Goal: Transaction & Acquisition: Purchase product/service

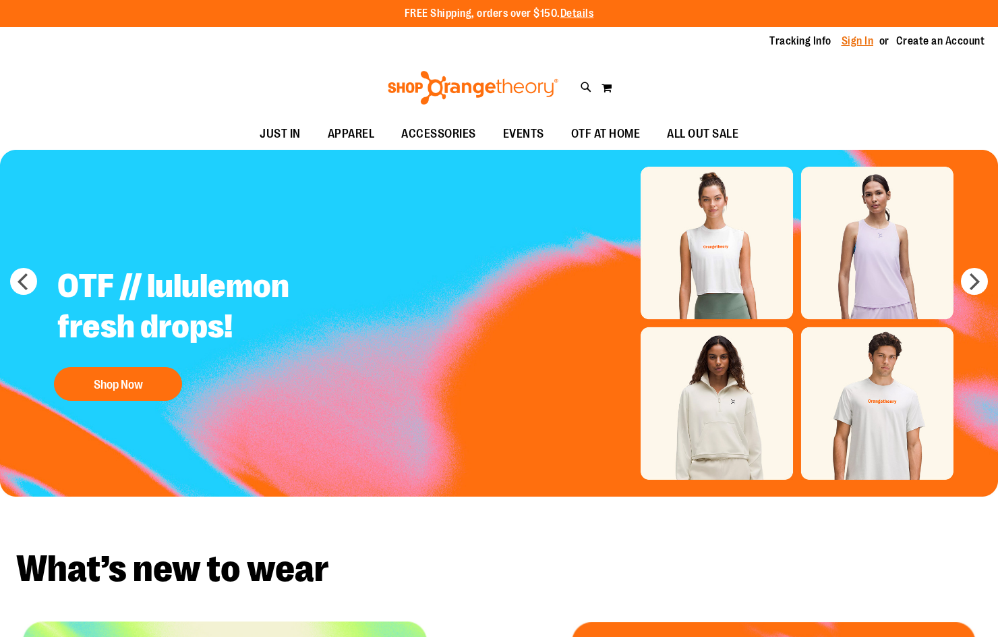
click at [848, 37] on link "Sign In" at bounding box center [858, 41] width 32 height 15
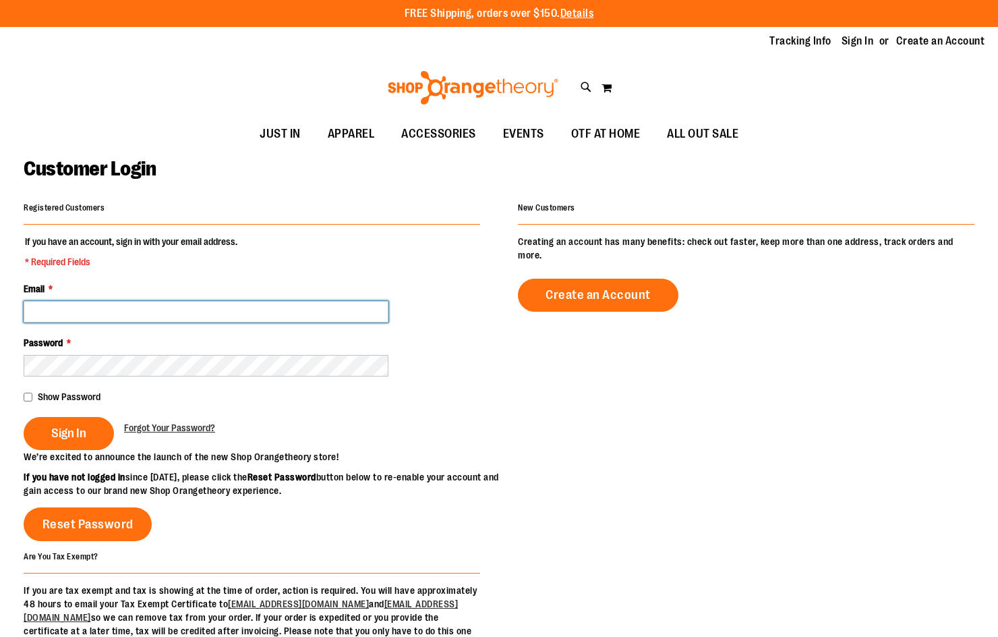
click at [245, 306] on input "Email *" at bounding box center [206, 312] width 365 height 22
type input "**********"
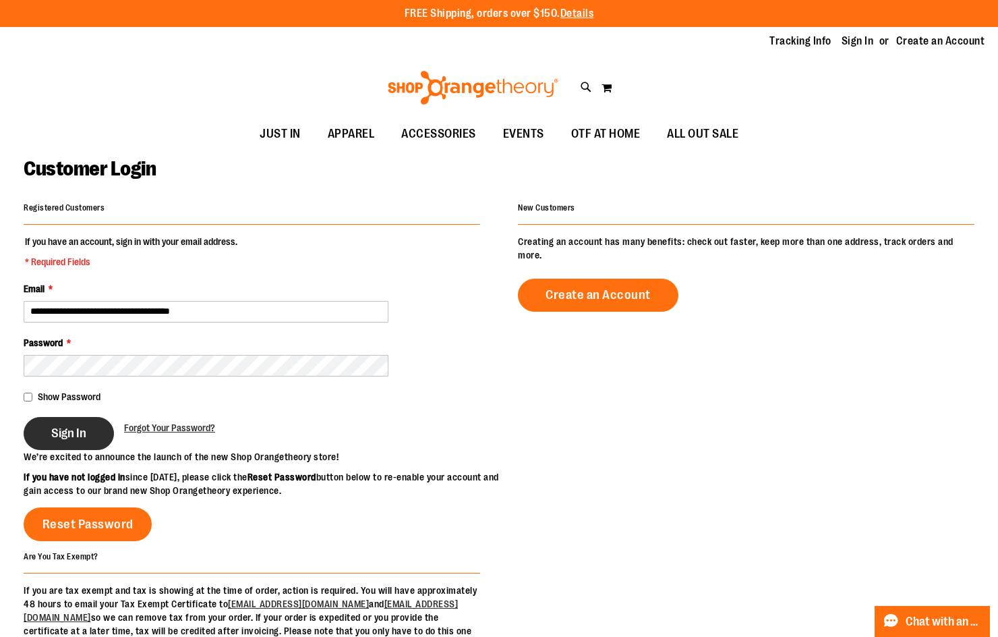
click at [55, 427] on span "Sign In" at bounding box center [68, 433] width 35 height 15
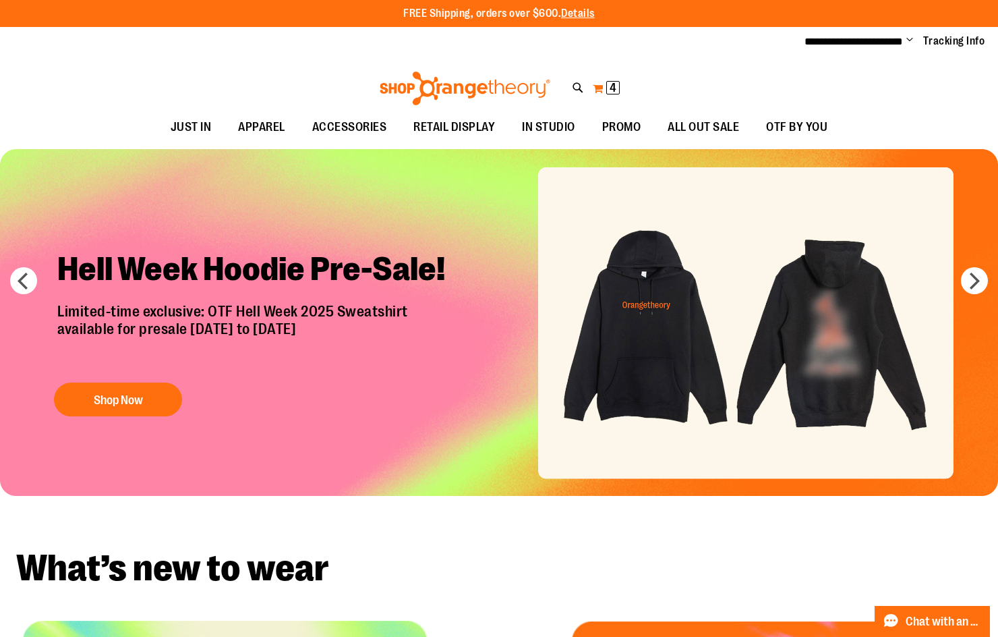
click at [603, 86] on button "My Cart 4 4 items" at bounding box center [606, 89] width 28 height 22
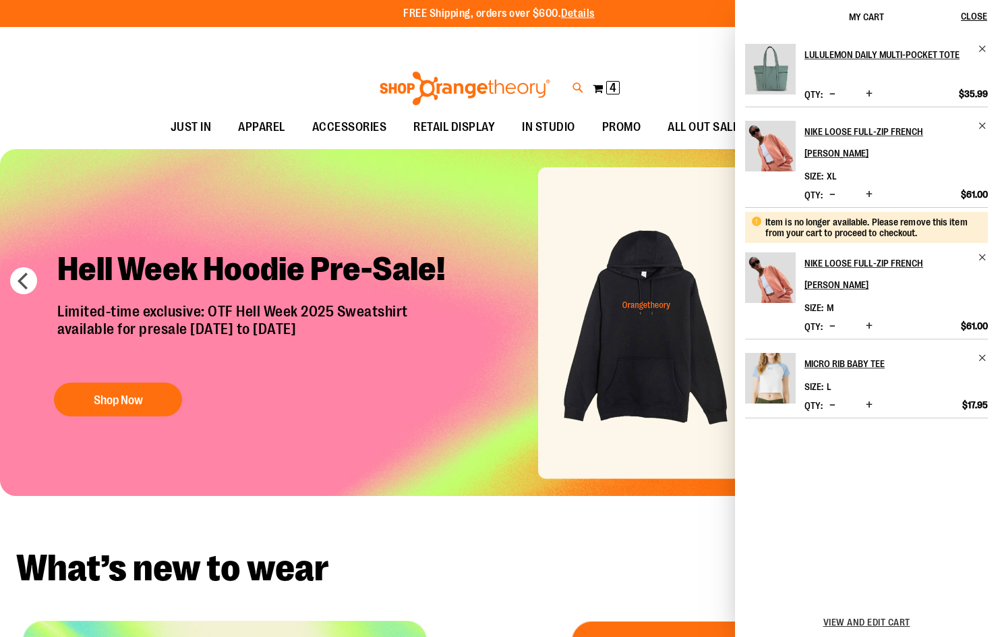
click at [581, 91] on icon at bounding box center [578, 88] width 11 height 16
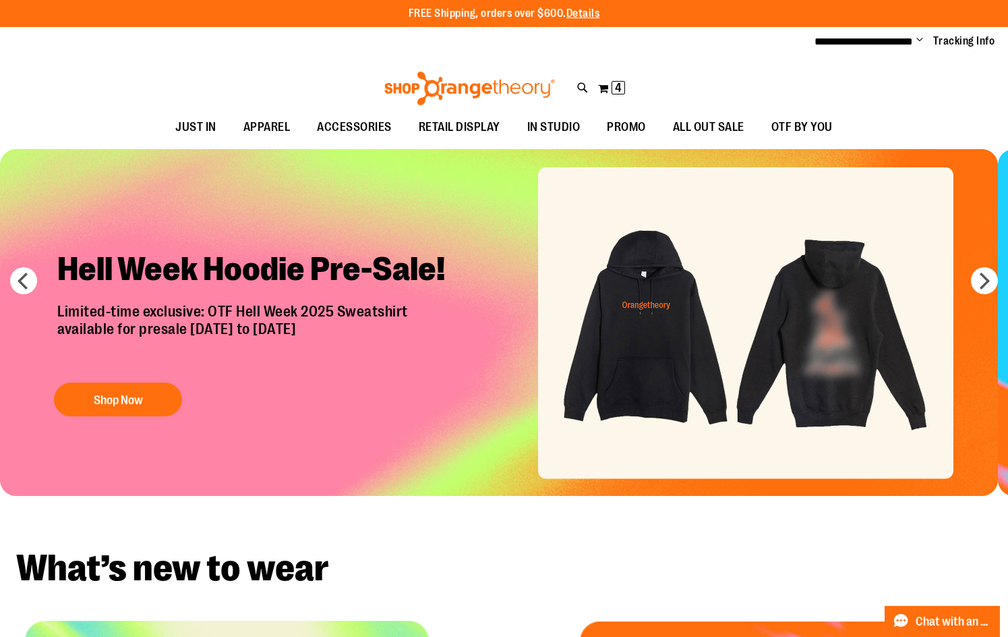
click at [237, 74] on input "Search" at bounding box center [504, 76] width 798 height 45
paste input "**********"
click at [359, 168] on link "Nike Half-Zip Sweatshirt $56.50 80% Cotton, 20% Polyester Nike's..." at bounding box center [504, 169] width 784 height 57
type input "**********"
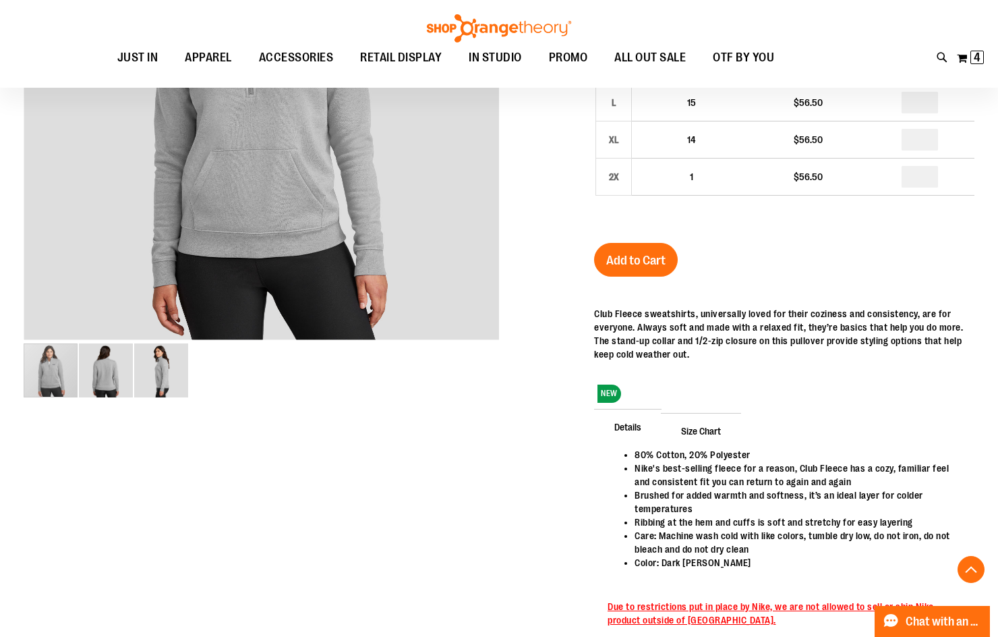
scroll to position [202, 0]
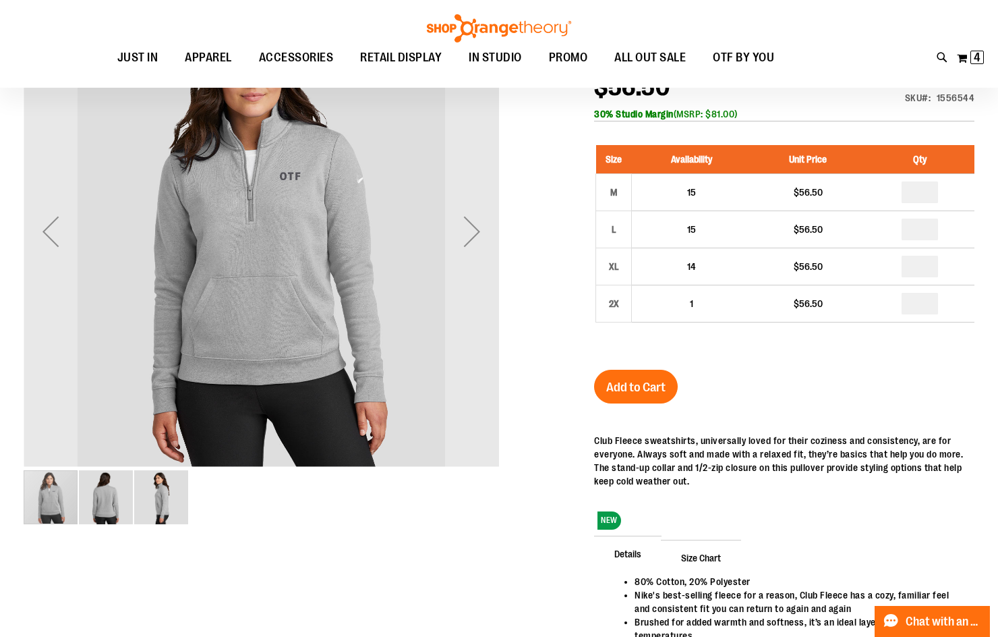
click at [165, 502] on img "image 3 of 3" at bounding box center [161, 497] width 54 height 54
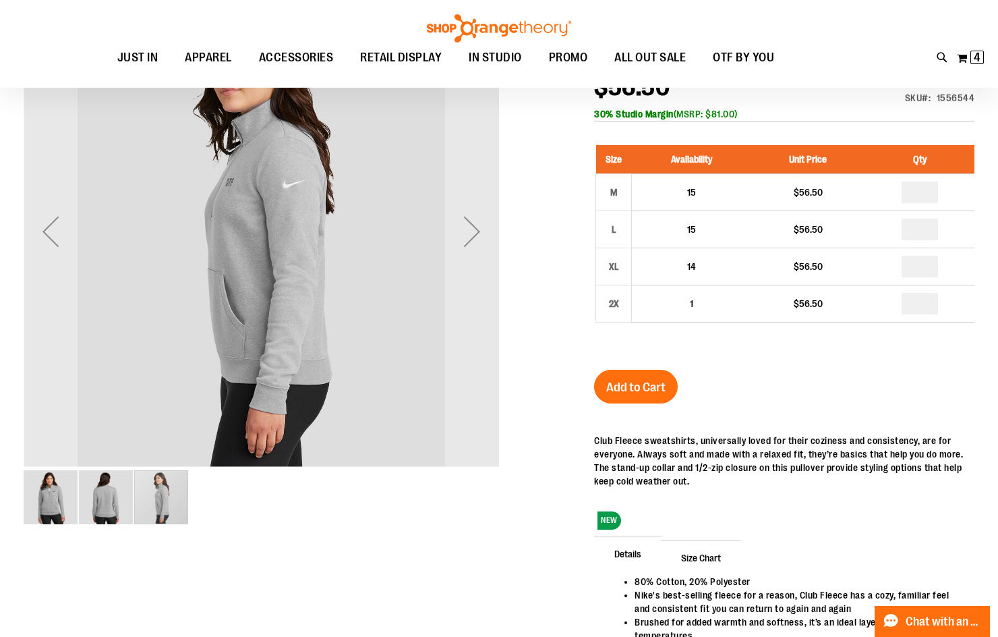
click at [94, 496] on img "image 2 of 3" at bounding box center [106, 497] width 54 height 54
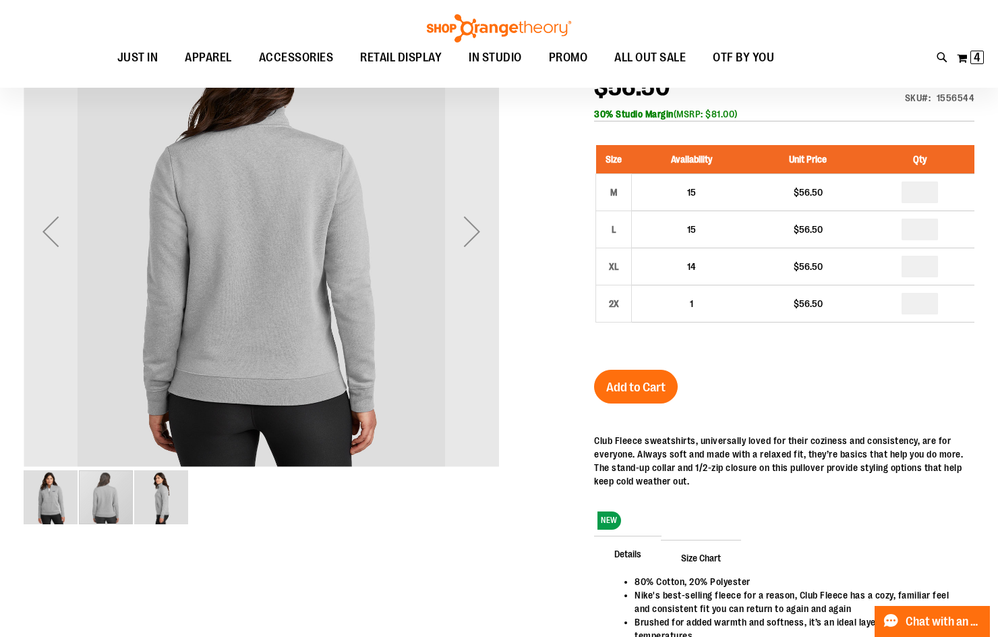
click at [82, 492] on div "carousel" at bounding box center [106, 497] width 54 height 54
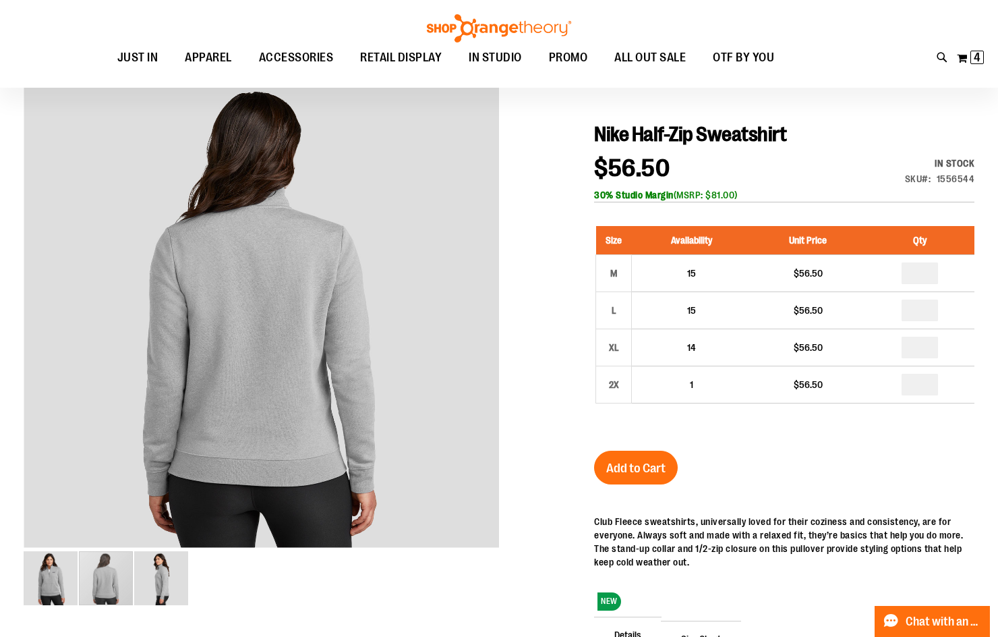
scroll to position [0, 0]
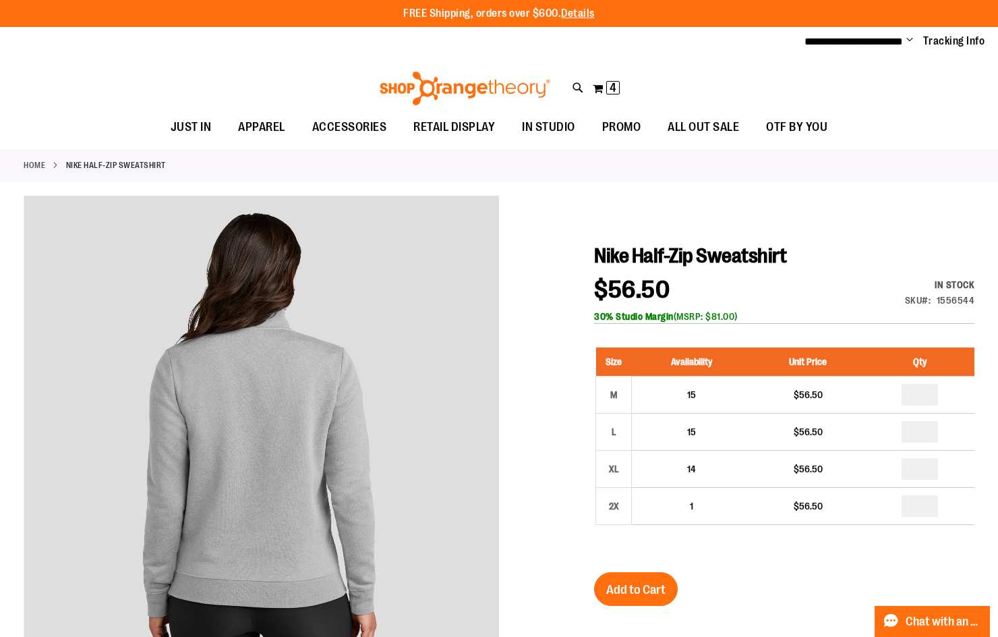
click at [283, 44] on div "**********" at bounding box center [499, 42] width 998 height 30
click at [446, 90] on img at bounding box center [465, 88] width 175 height 34
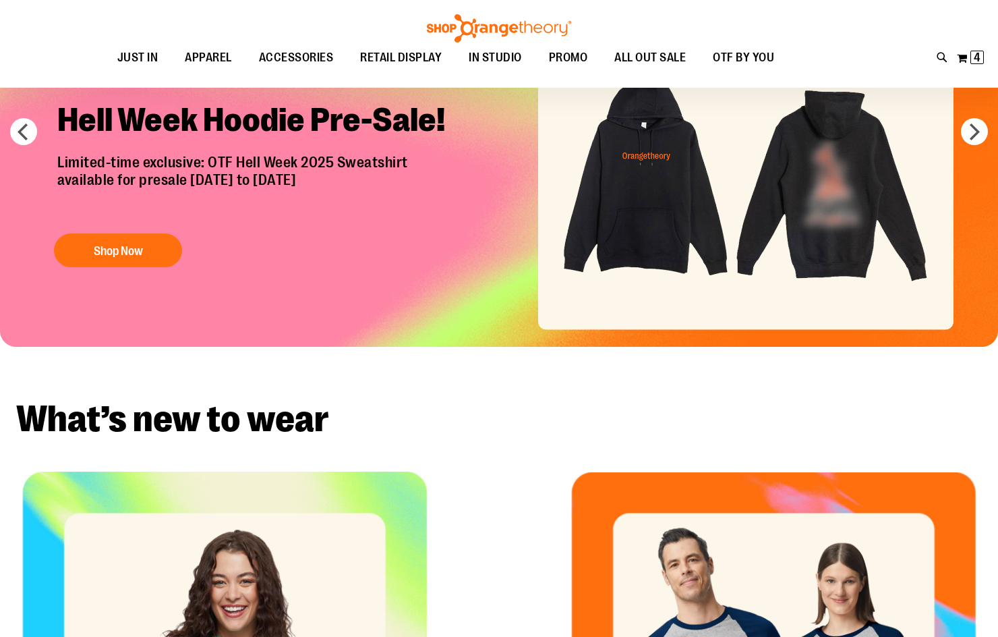
scroll to position [337, 0]
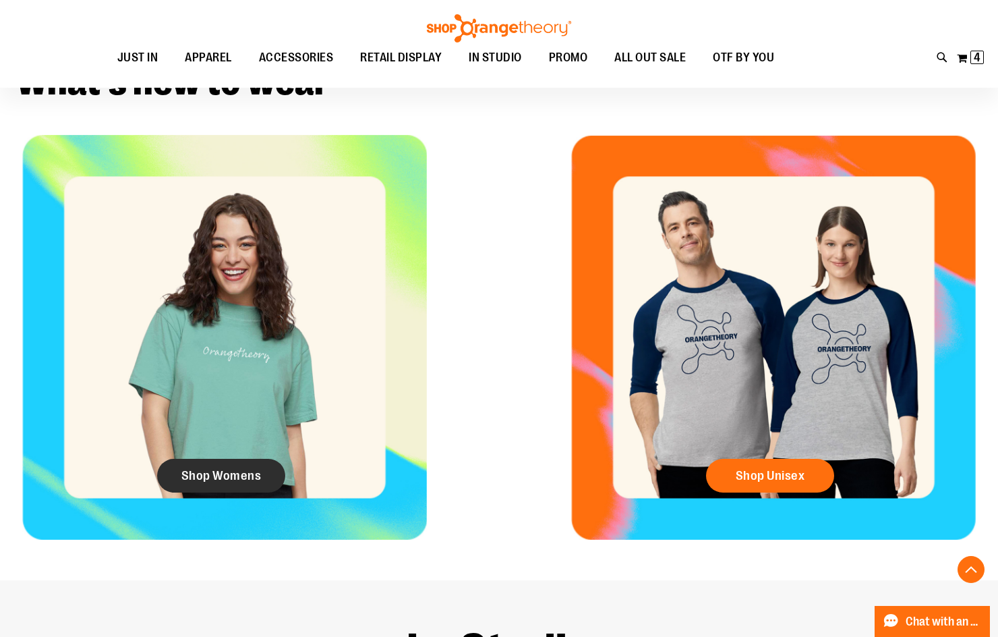
click at [258, 473] on span "Shop Womens" at bounding box center [221, 475] width 80 height 15
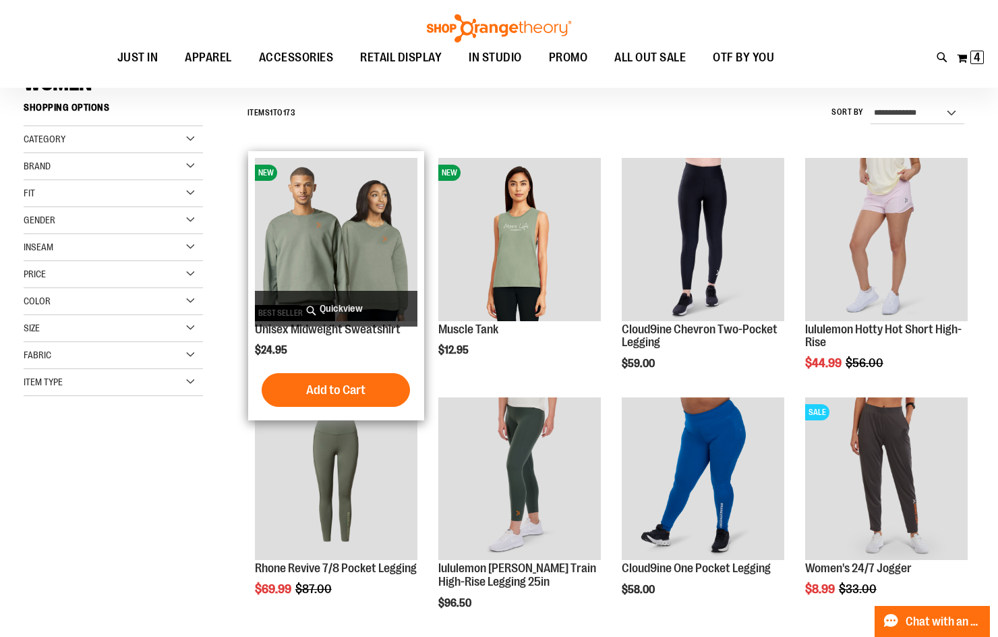
scroll to position [134, 0]
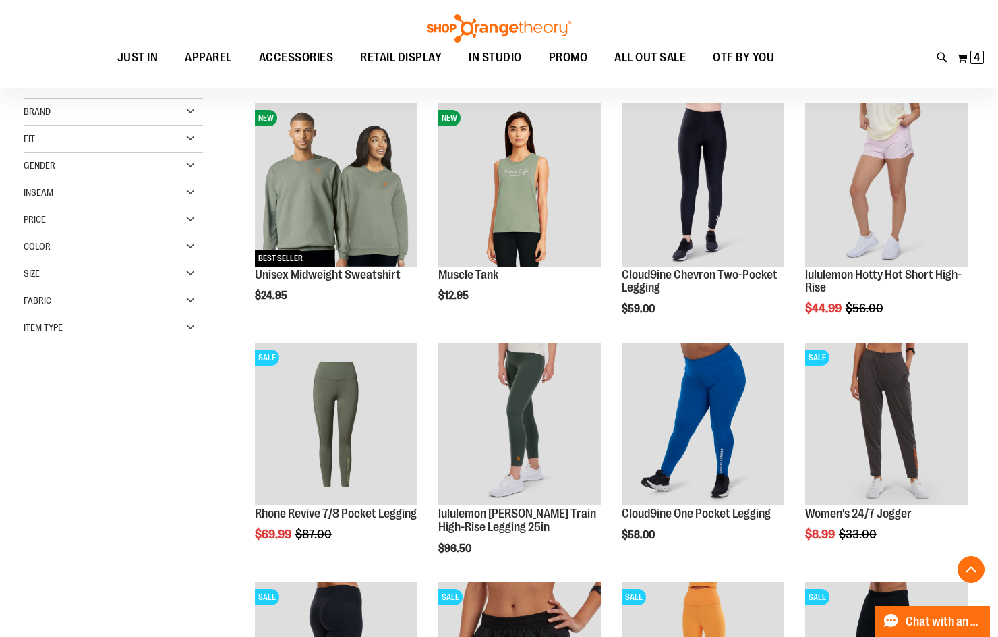
scroll to position [134, 0]
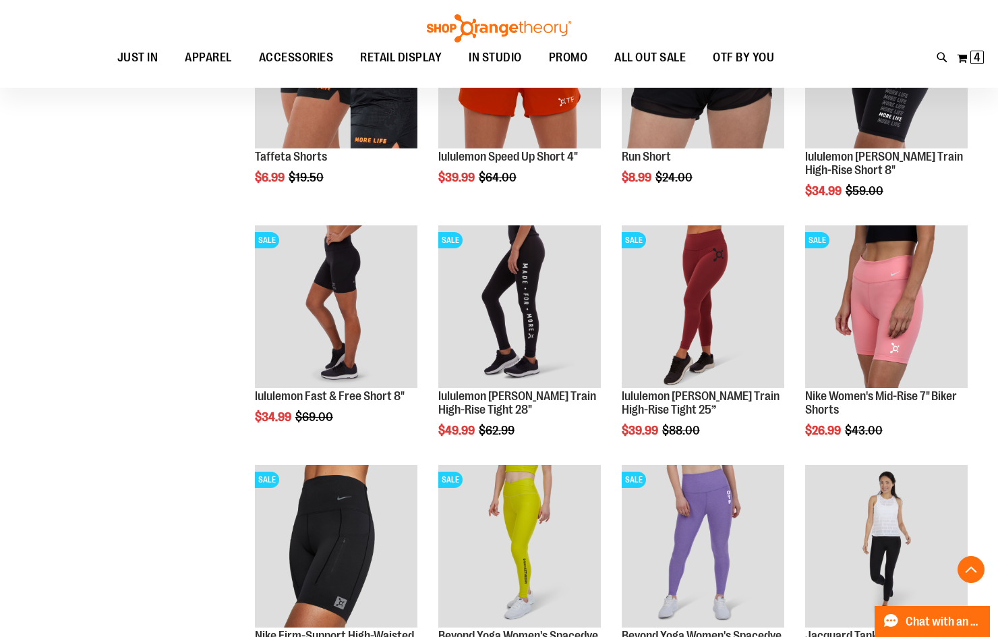
scroll to position [1012, 0]
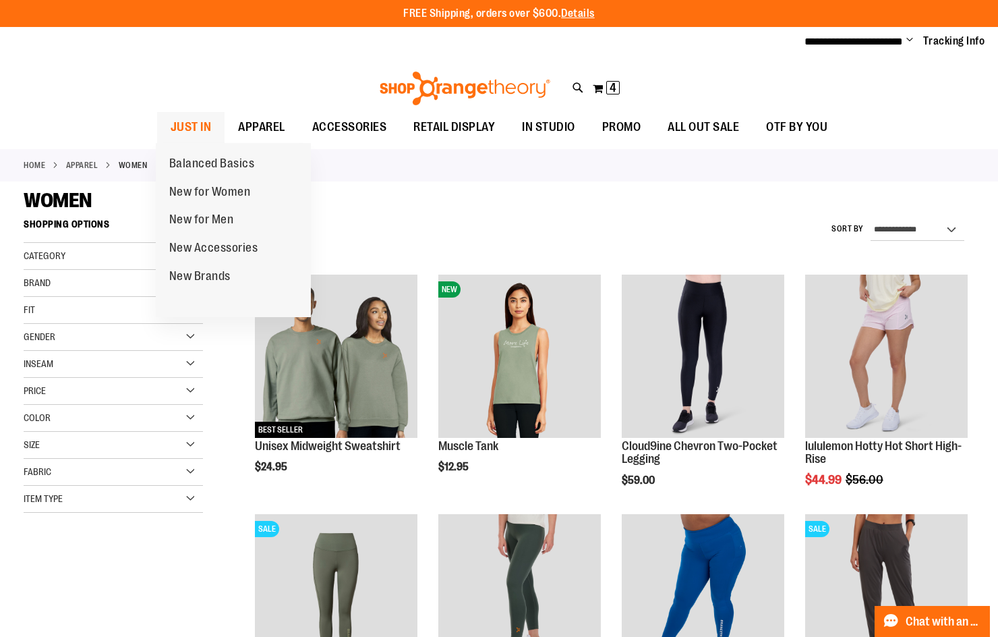
click at [175, 119] on span "JUST IN" at bounding box center [191, 127] width 41 height 30
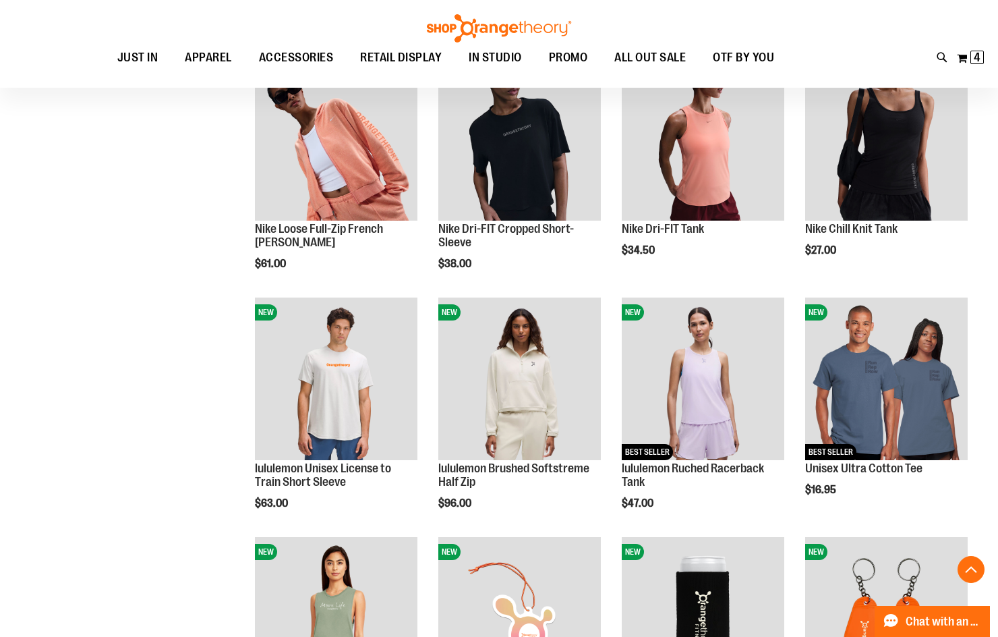
scroll to position [943, 0]
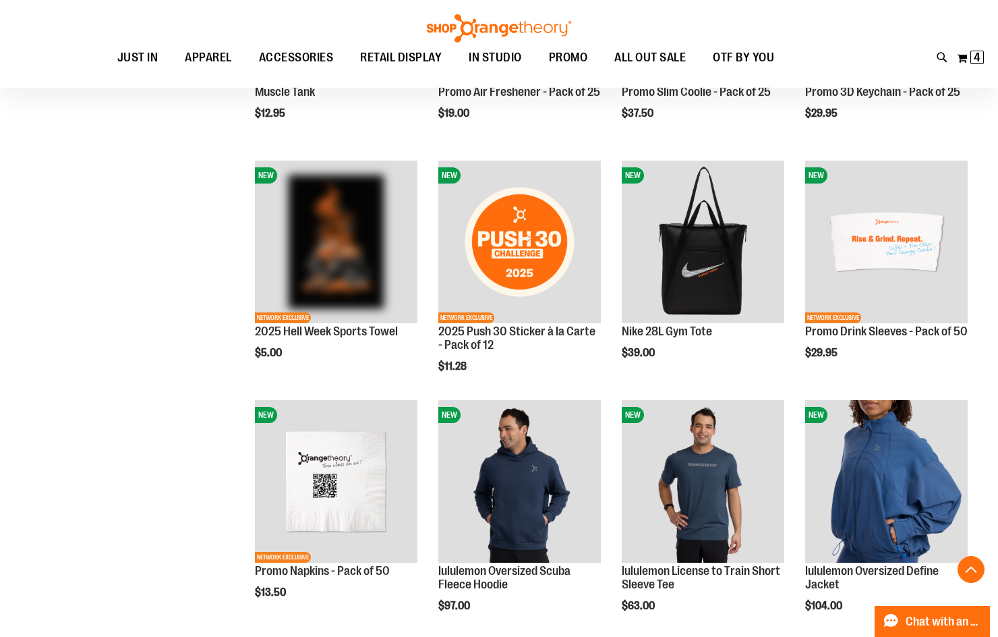
scroll to position [1483, 0]
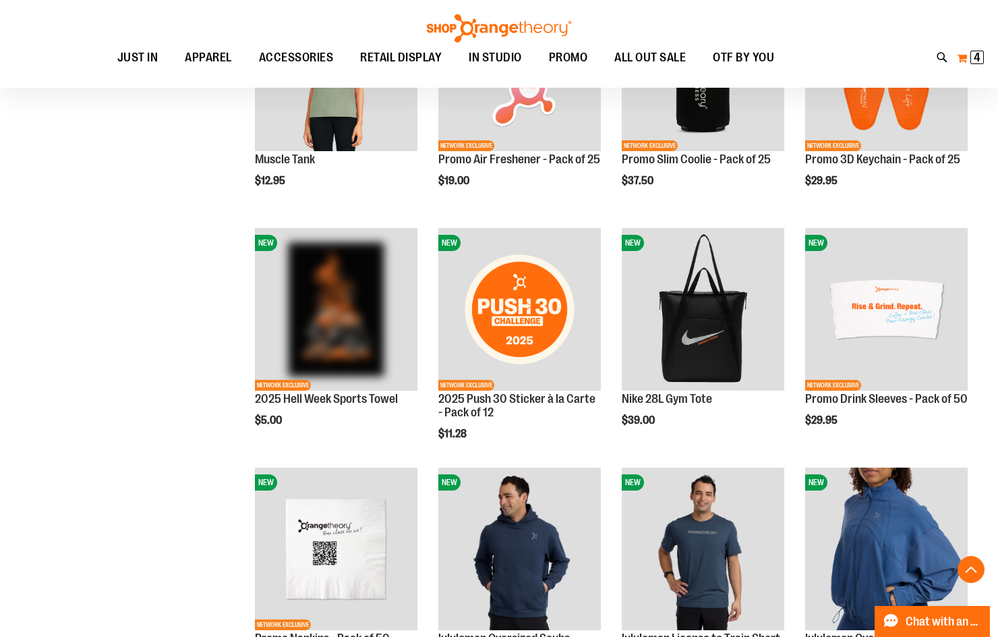
click at [972, 54] on span "4 4 items" at bounding box center [976, 57] width 13 height 13
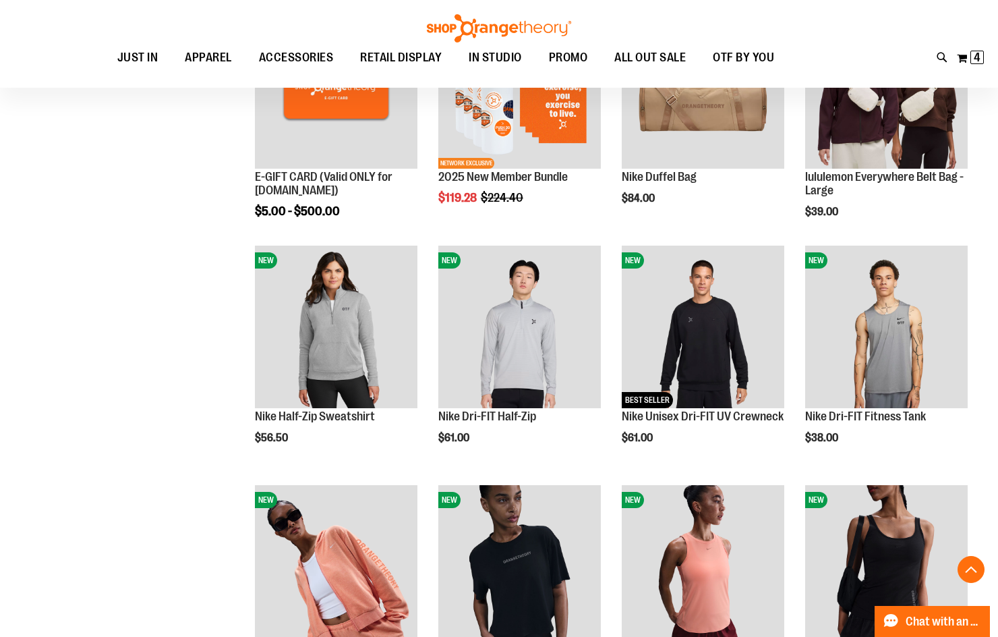
scroll to position [471, 0]
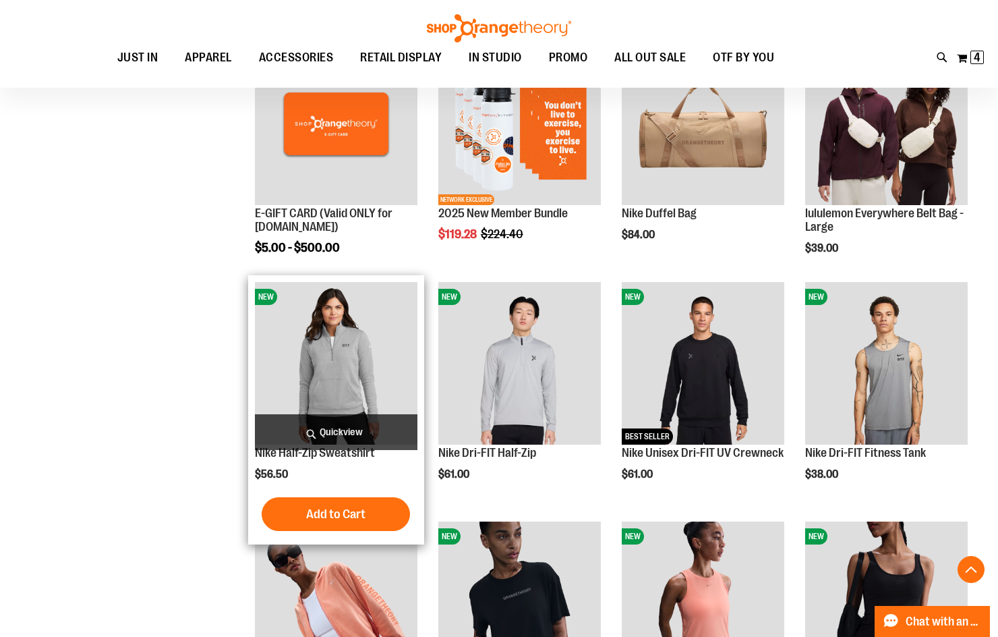
click at [354, 362] on img "product" at bounding box center [336, 363] width 163 height 163
